Goal: Information Seeking & Learning: Learn about a topic

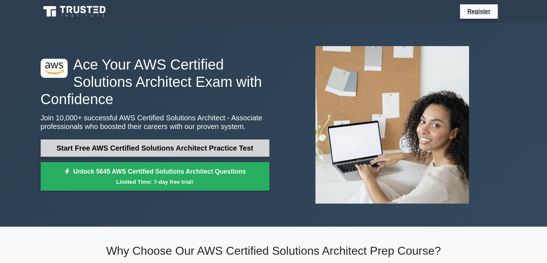
drag, startPoint x: 0, startPoint y: 0, endPoint x: 105, endPoint y: 151, distance: 183.7
click at [105, 151] on link "Start Free AWS Certified Solutions Architect Practice Test" at bounding box center [155, 147] width 229 height 17
click at [104, 147] on link "Start Free AWS Certified Solutions Architect Practice Test" at bounding box center [155, 147] width 229 height 17
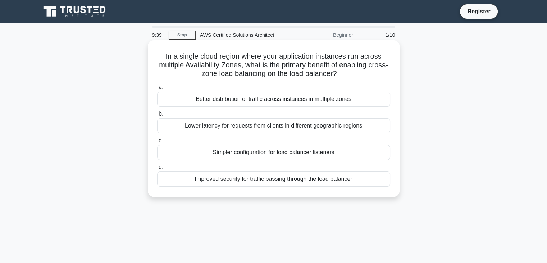
click at [246, 102] on div "Better distribution of traffic across instances in multiple zones" at bounding box center [273, 98] width 233 height 15
click at [157, 90] on input "a. Better distribution of traffic across instances in multiple zones" at bounding box center [157, 87] width 0 height 5
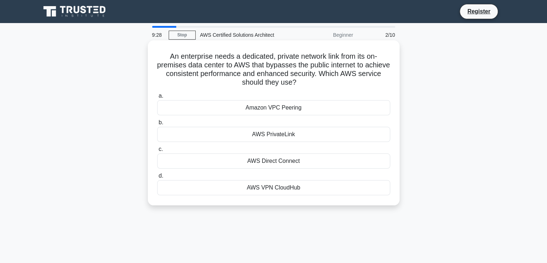
click at [283, 159] on div "AWS Direct Connect" at bounding box center [273, 160] width 233 height 15
click at [157, 151] on input "c. AWS Direct Connect" at bounding box center [157, 149] width 0 height 5
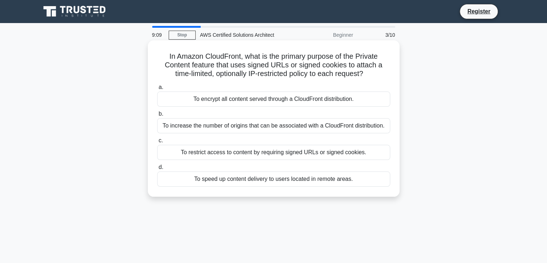
click at [283, 153] on div "To restrict access to content by requiring signed URLs or signed cookies." at bounding box center [273, 152] width 233 height 15
click at [157, 143] on input "c. To restrict access to content by requiring signed URLs or signed cookies." at bounding box center [157, 140] width 0 height 5
